Goal: Task Accomplishment & Management: Use online tool/utility

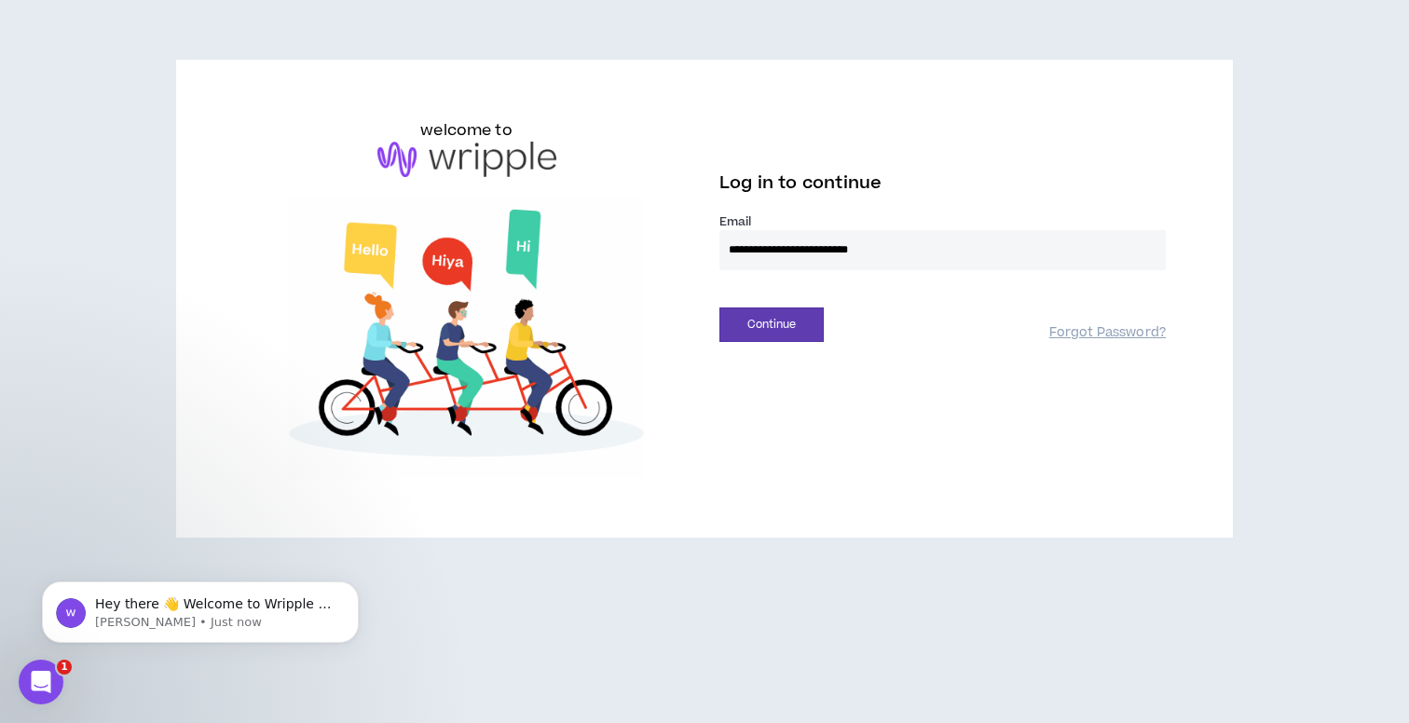
type input "**********"
click at [771, 324] on button "Continue" at bounding box center [771, 324] width 104 height 34
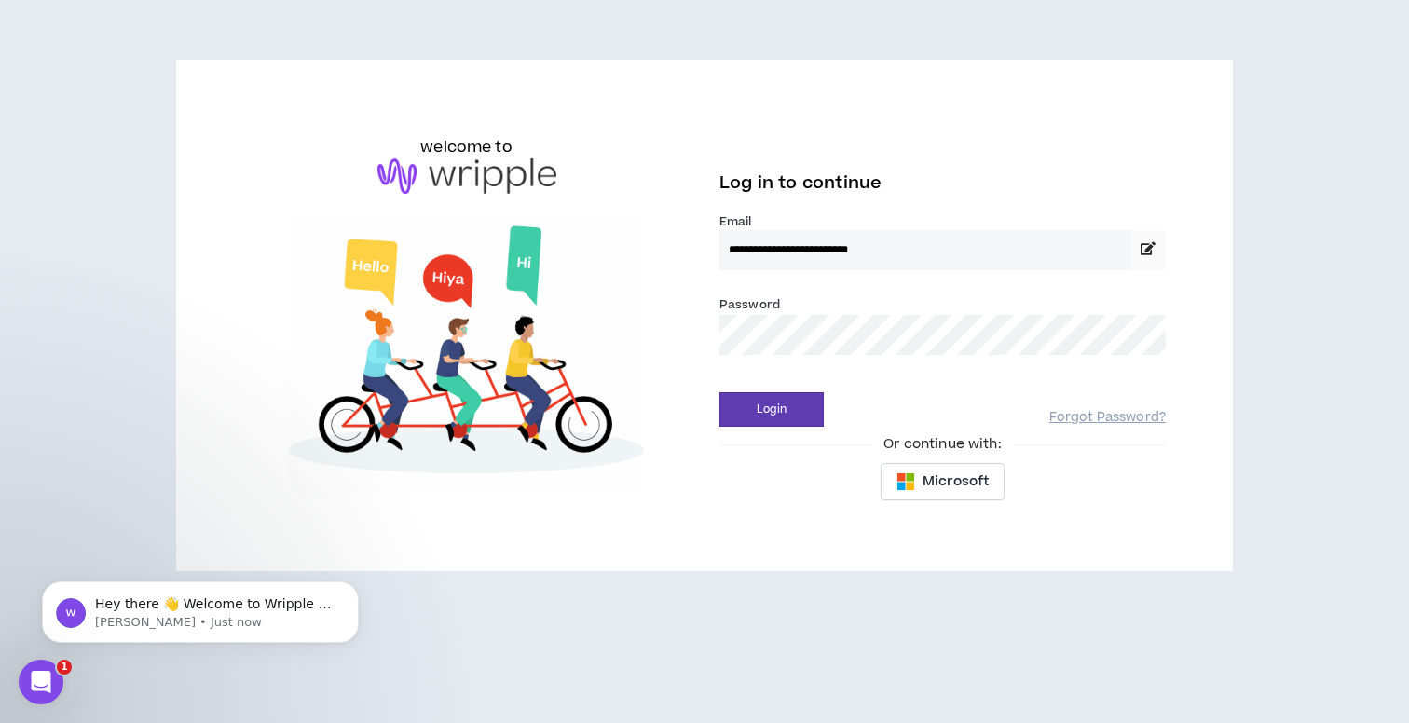
click at [771, 409] on button "Login" at bounding box center [771, 409] width 104 height 34
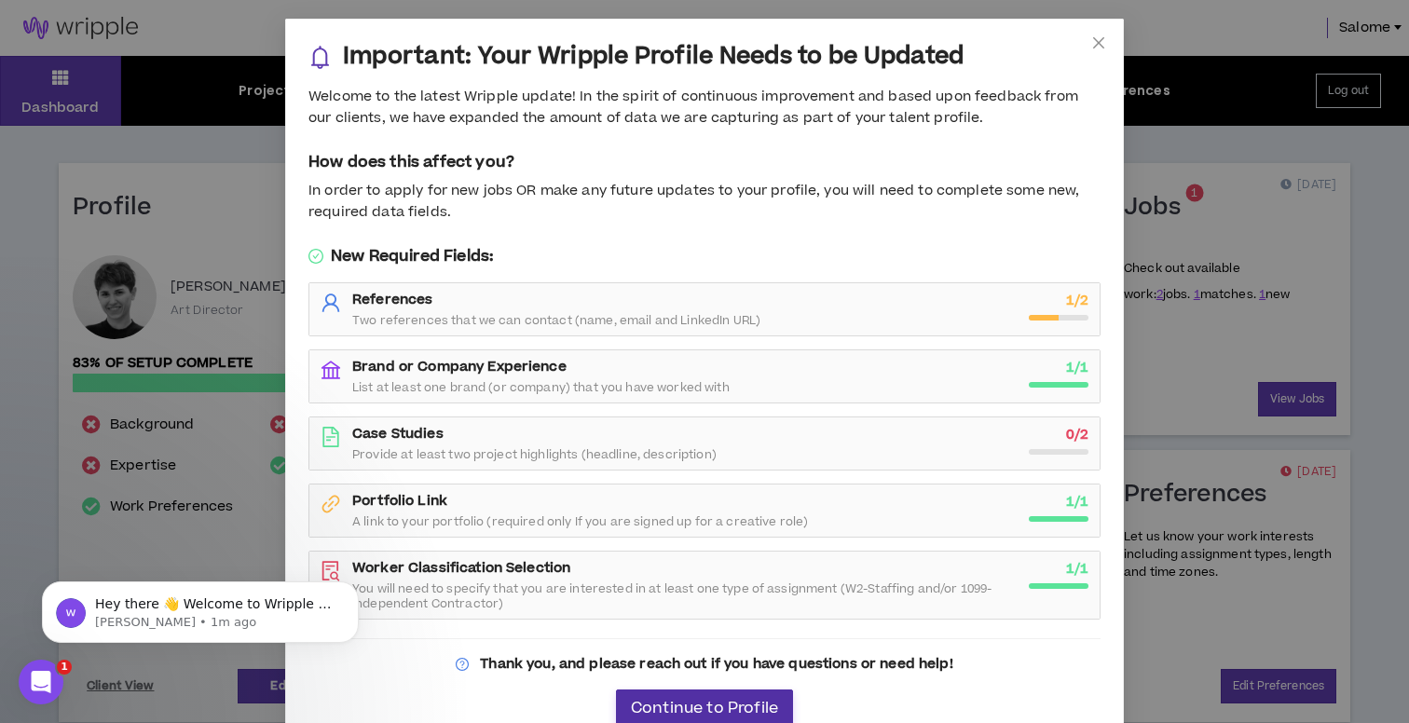
click at [693, 700] on span "Continue to Profile" at bounding box center [704, 709] width 147 height 18
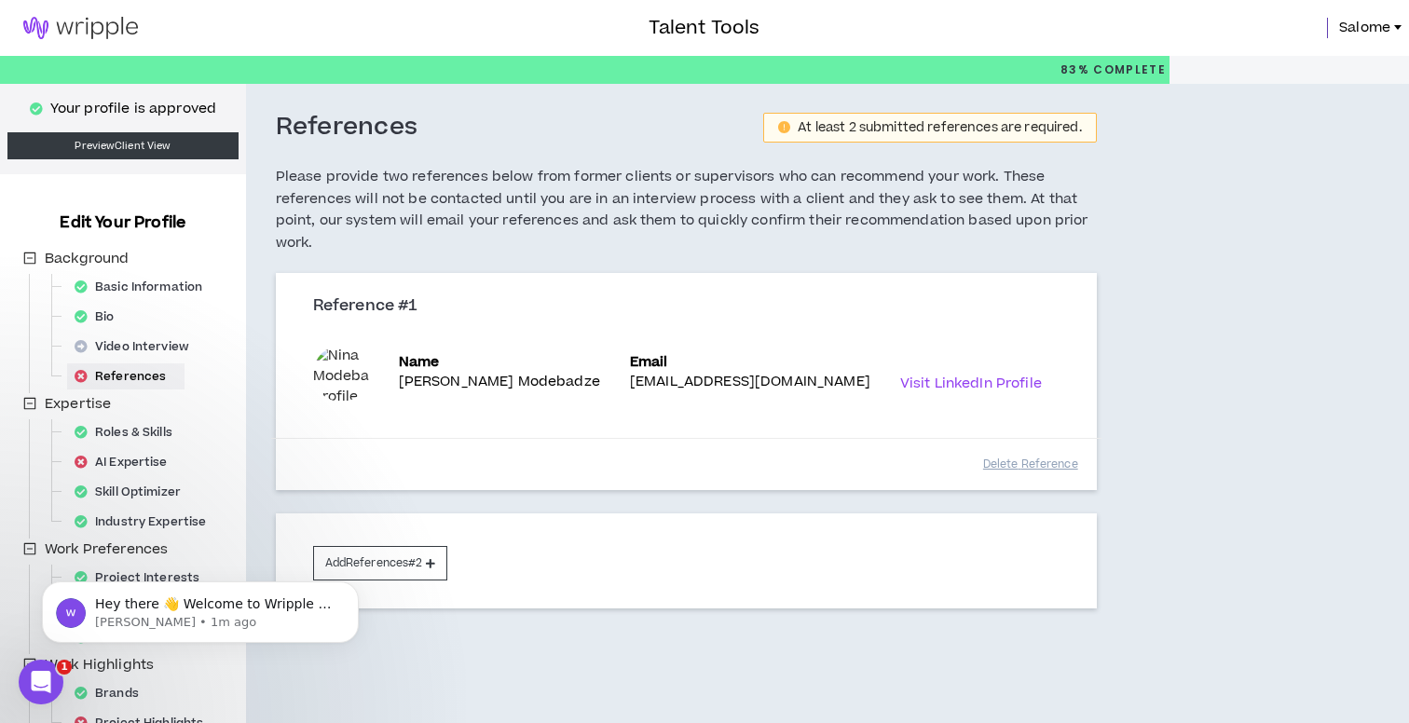
click at [104, 18] on img at bounding box center [80, 28] width 161 height 22
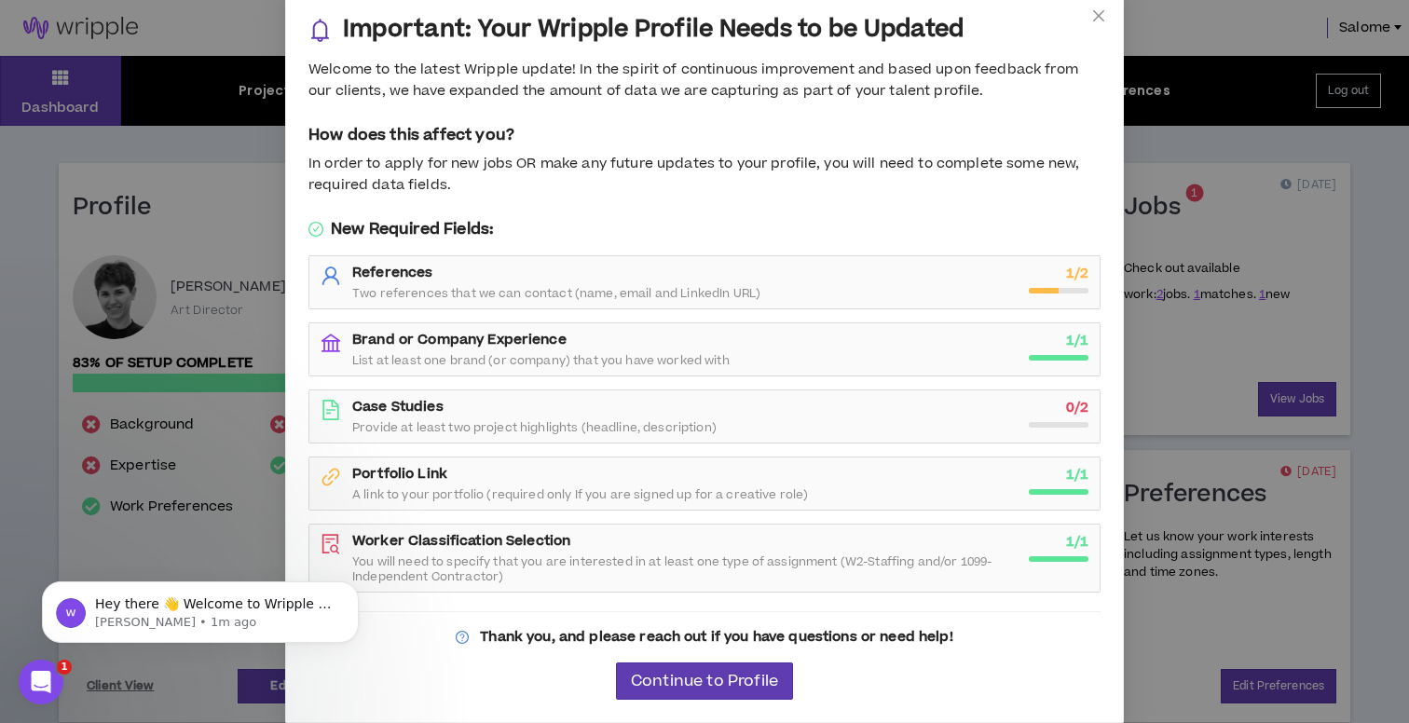
scroll to position [25, 0]
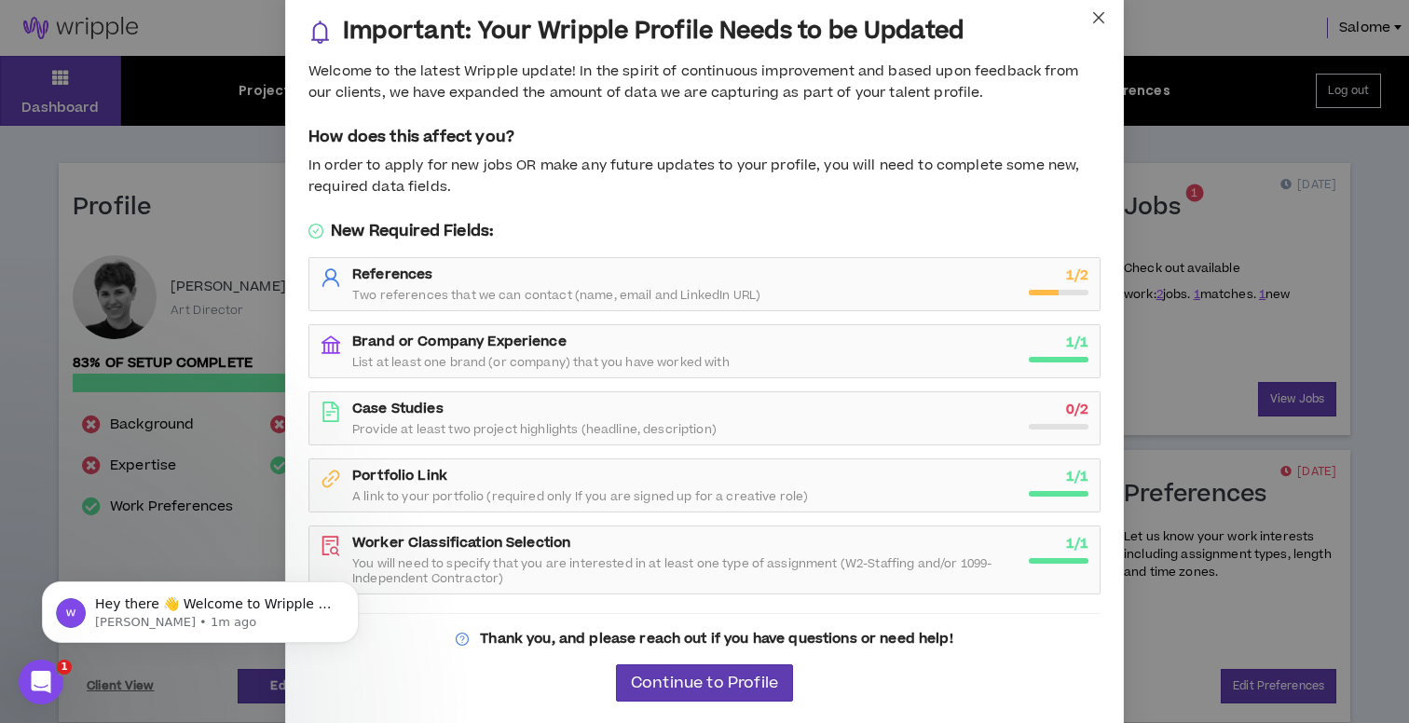
click at [1097, 13] on icon "close" at bounding box center [1098, 17] width 15 height 15
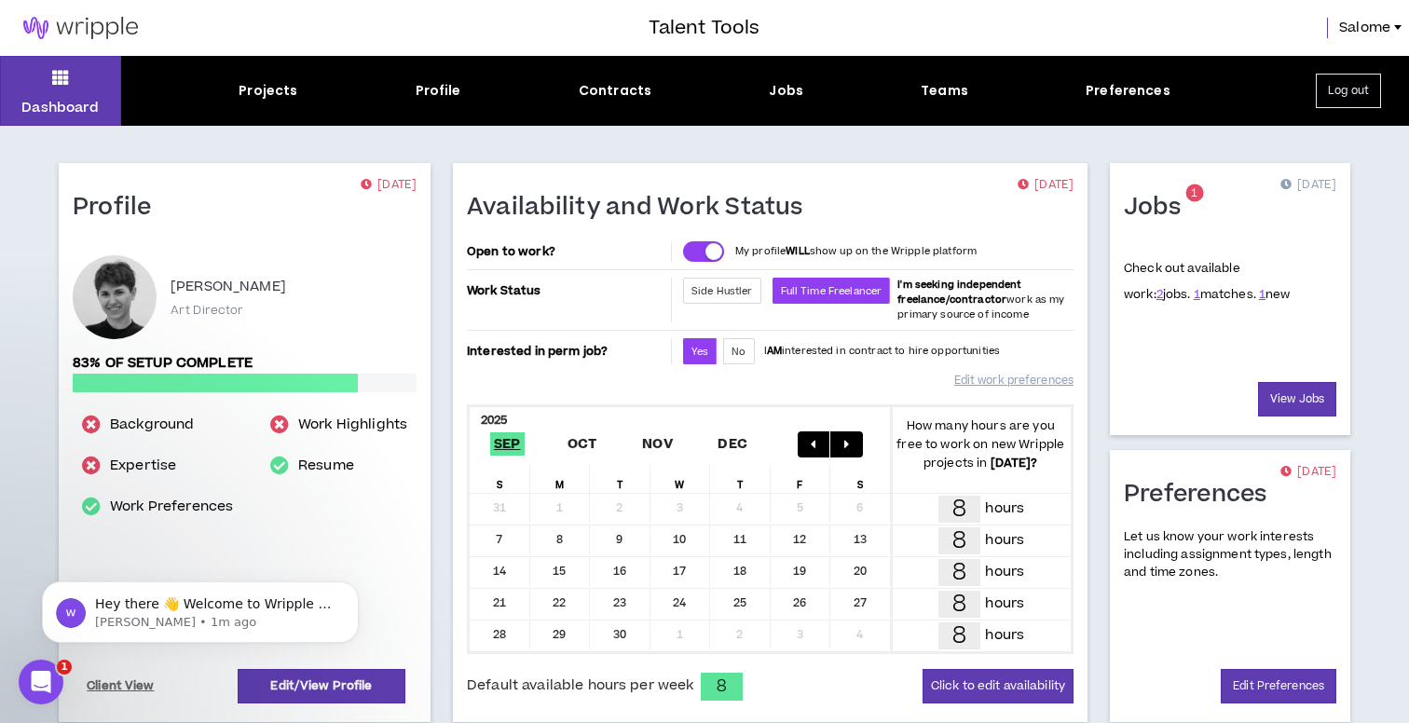
click at [776, 79] on div "Dashboard Projects Profile Contracts Jobs Teams Preferences Log out" at bounding box center [704, 91] width 1409 height 70
click at [776, 90] on div "Jobs" at bounding box center [786, 91] width 34 height 20
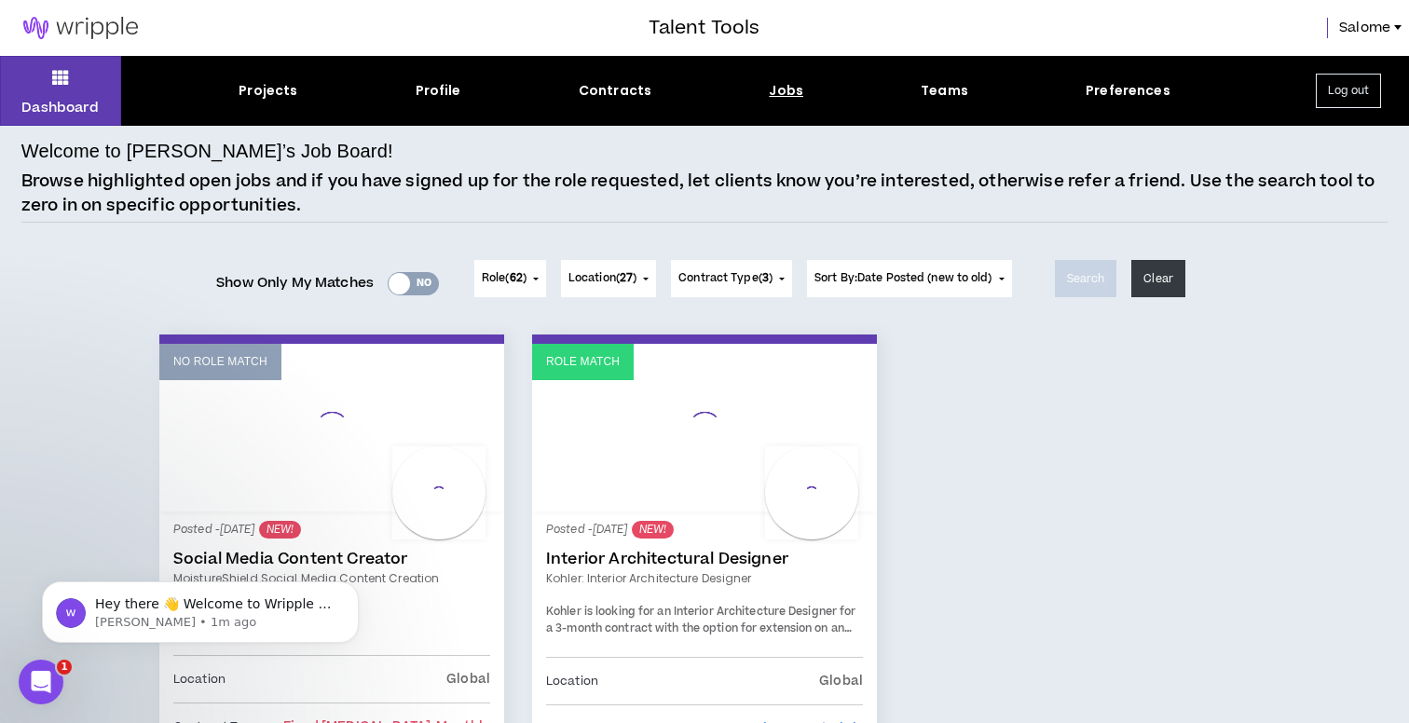
click at [411, 280] on div "Yes No" at bounding box center [413, 283] width 51 height 23
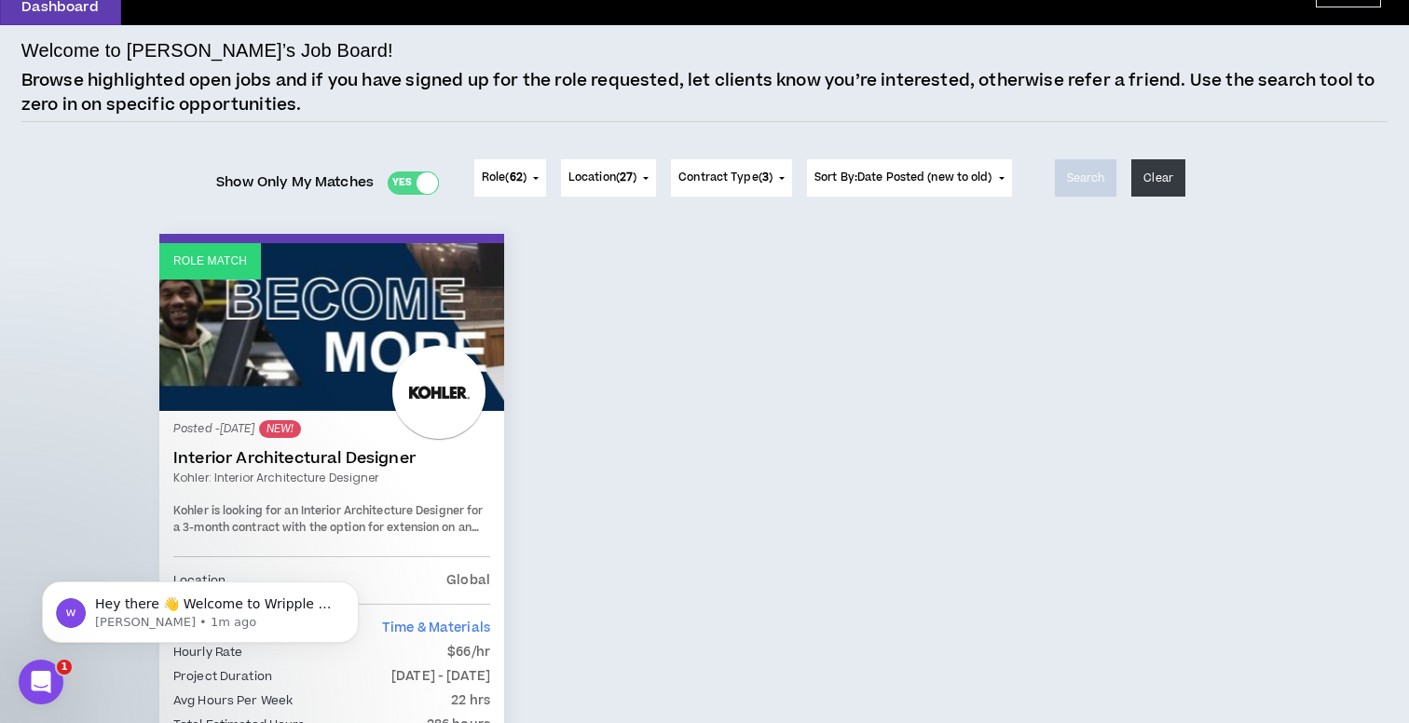
scroll to position [101, 0]
